Goal: Find specific page/section: Find specific page/section

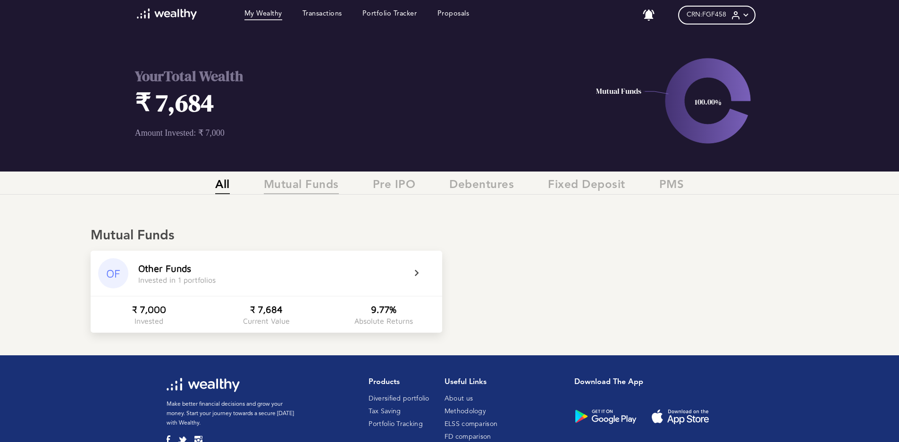
click at [300, 191] on span "Mutual Funds" at bounding box center [301, 187] width 75 height 16
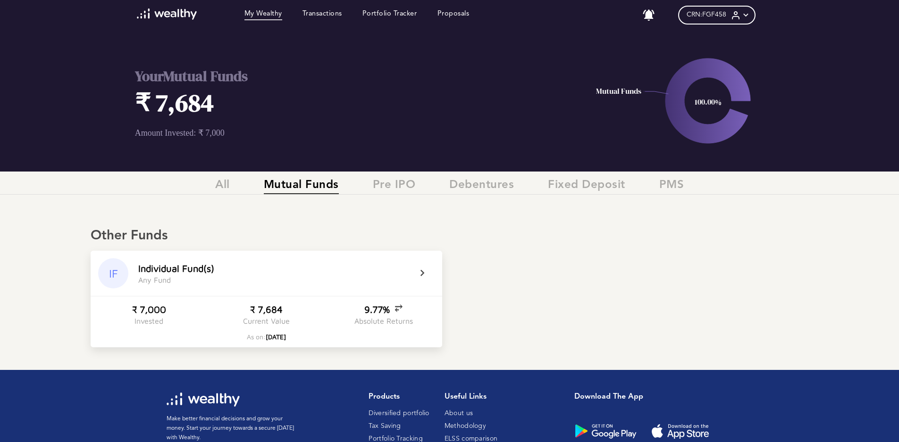
click at [396, 308] on icon at bounding box center [398, 307] width 8 height 9
click at [401, 311] on icon at bounding box center [402, 312] width 8 height 9
click at [401, 310] on icon at bounding box center [398, 307] width 8 height 9
click at [400, 311] on icon at bounding box center [402, 312] width 8 height 9
click at [398, 185] on span "Pre IPO" at bounding box center [394, 187] width 43 height 16
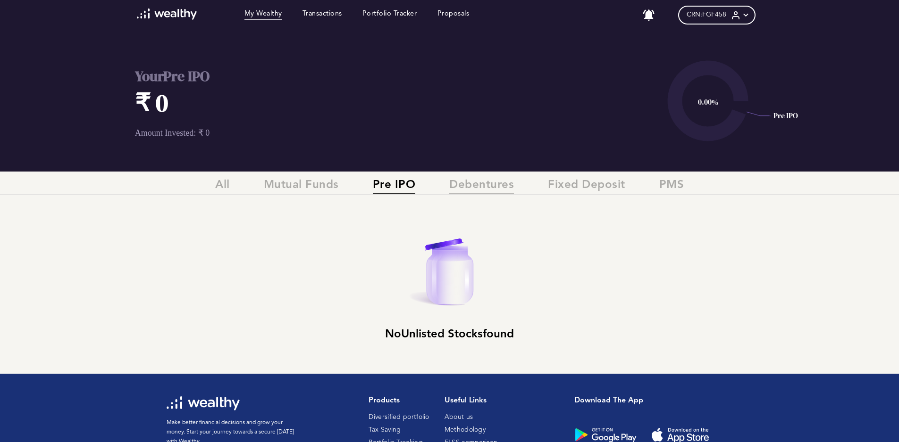
click at [481, 187] on span "Debentures" at bounding box center [481, 187] width 65 height 16
click at [601, 187] on span "Fixed Deposit" at bounding box center [586, 187] width 77 height 16
click at [668, 190] on span "PMS" at bounding box center [671, 187] width 25 height 16
click at [221, 183] on span "All" at bounding box center [222, 187] width 15 height 16
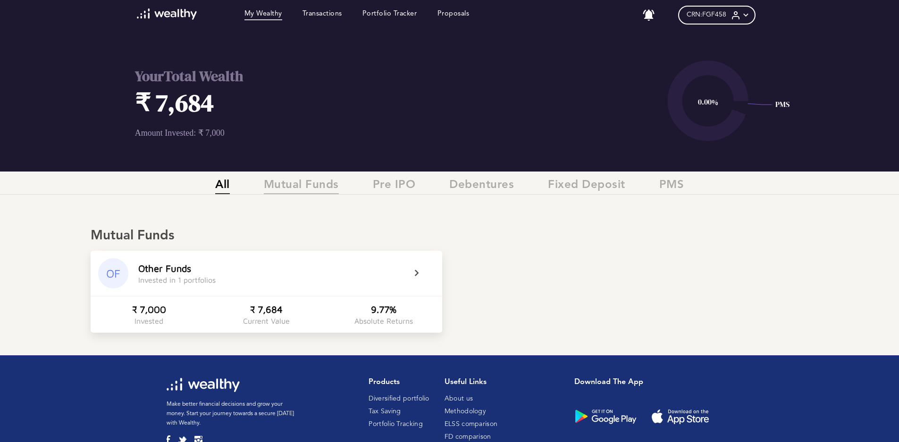
click at [290, 189] on span "Mutual Funds" at bounding box center [301, 187] width 75 height 16
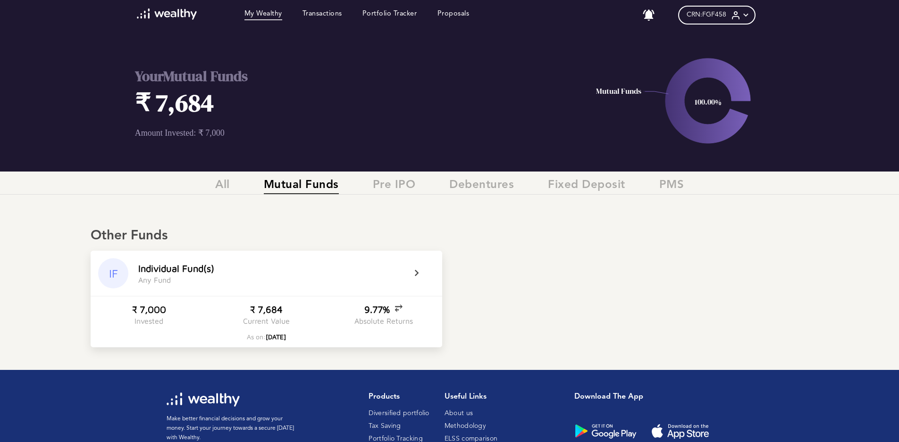
click at [233, 187] on div "All Mutual Funds Pre IPO Debentures Fixed Deposit PMS" at bounding box center [449, 187] width 899 height 16
click at [325, 14] on link "Transactions" at bounding box center [322, 15] width 40 height 10
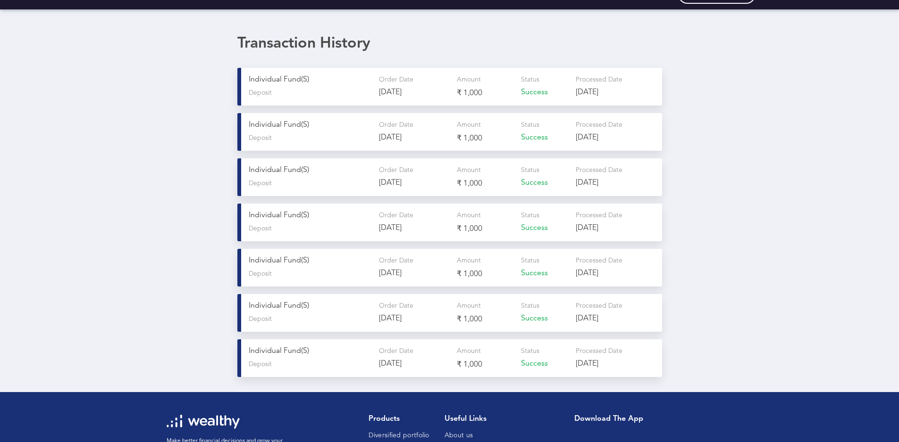
scroll to position [4, 0]
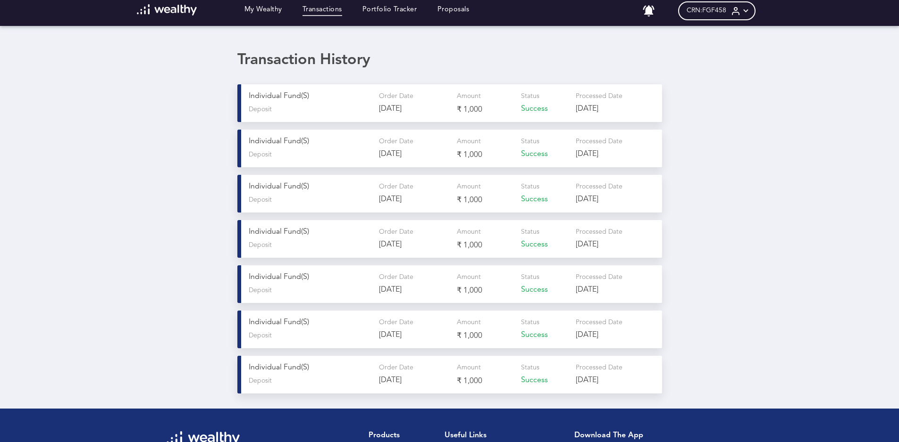
click at [746, 13] on icon at bounding box center [746, 11] width 10 height 10
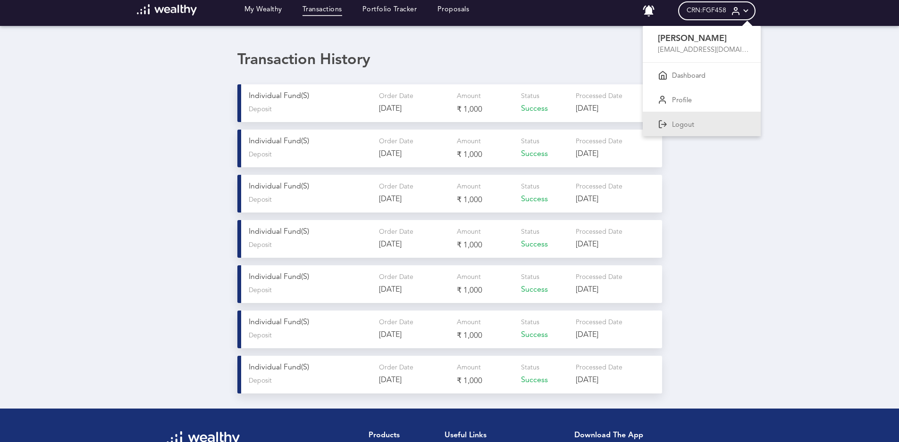
click at [693, 124] on p "Logout" at bounding box center [683, 125] width 22 height 8
